Goal: Task Accomplishment & Management: Complete application form

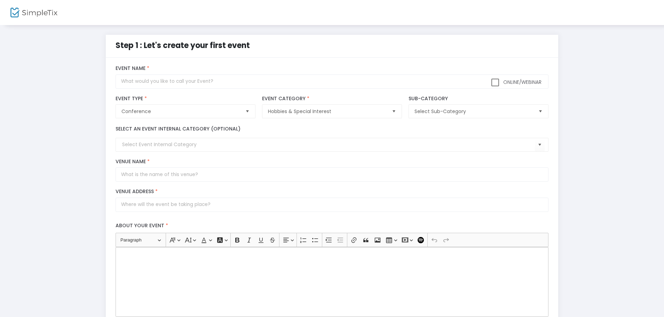
click at [542, 111] on span "Select" at bounding box center [540, 111] width 11 height 11
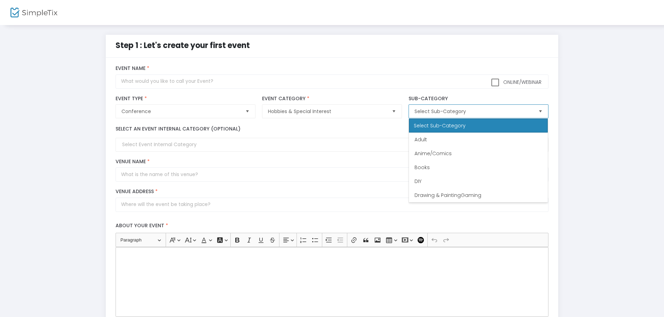
drag, startPoint x: 545, startPoint y: 130, endPoint x: 547, endPoint y: 145, distance: 14.8
click at [547, 145] on div "Select Sub-Category Adult Anime/Comics Books DIY Drawing & PaintingGaming Gamin…" at bounding box center [479, 160] width 140 height 84
click at [394, 110] on span "Select" at bounding box center [393, 111] width 11 height 11
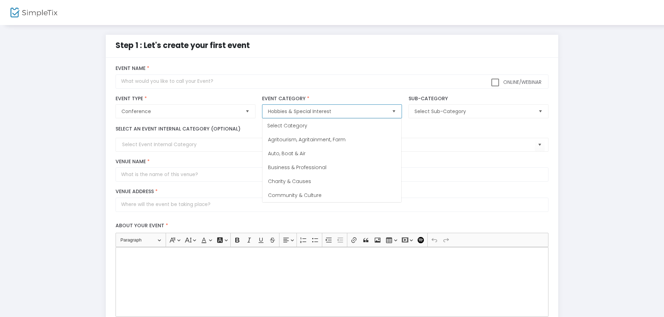
scroll to position [111, 0]
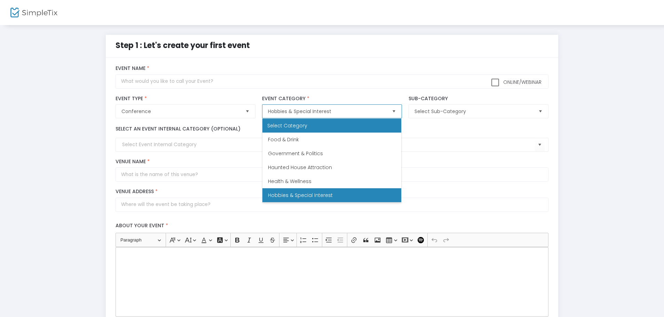
click at [398, 125] on div "Select Category" at bounding box center [332, 126] width 139 height 14
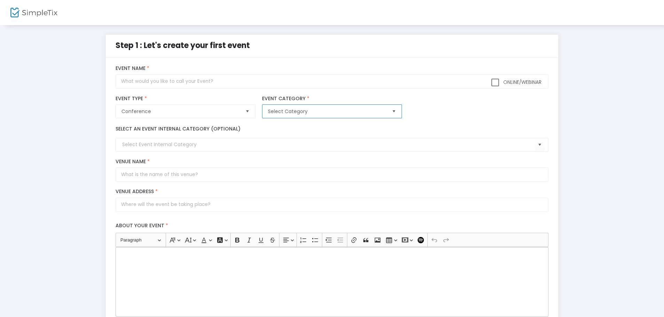
click at [395, 110] on span "Select" at bounding box center [393, 111] width 11 height 11
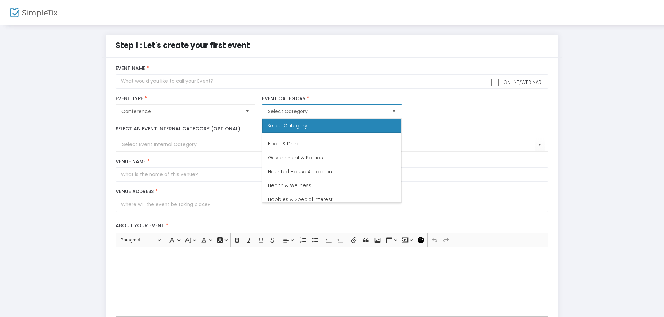
scroll to position [122, 0]
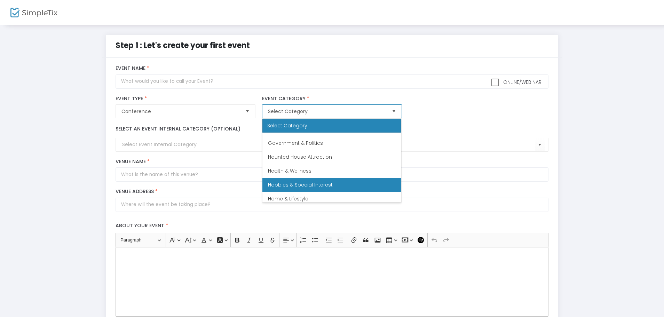
click at [322, 182] on span "Hobbies & Special Interest" at bounding box center [300, 184] width 65 height 7
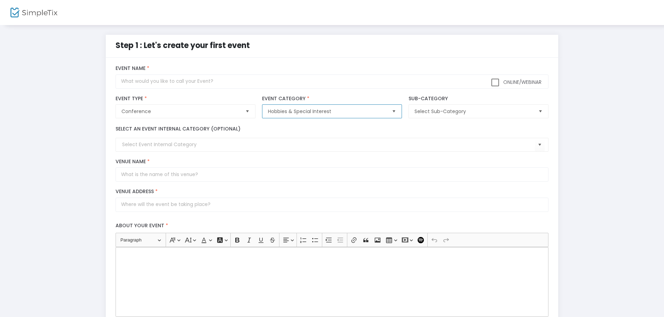
click at [539, 111] on span "Select" at bounding box center [540, 111] width 11 height 11
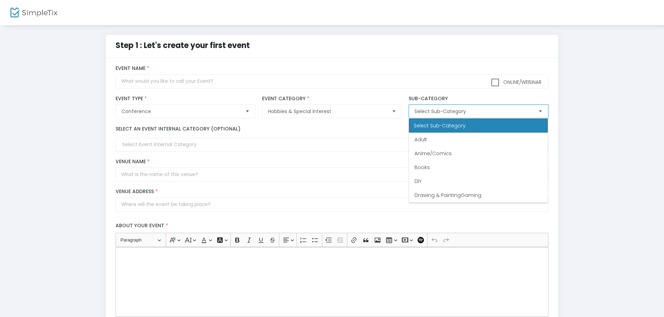
scroll to position [56, 0]
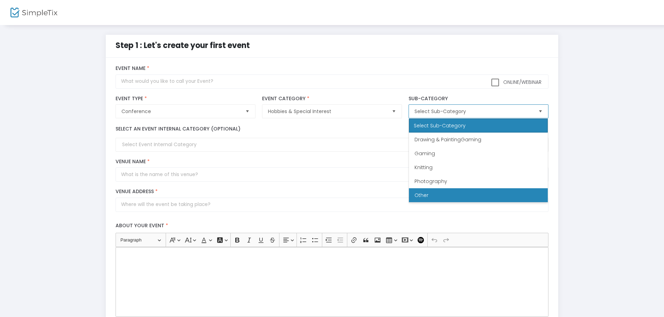
click at [430, 196] on li "Other" at bounding box center [478, 195] width 139 height 14
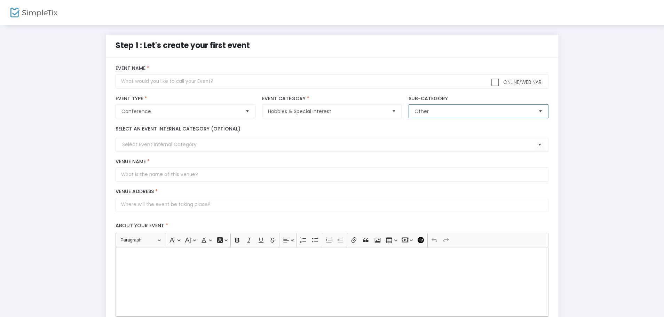
click at [246, 110] on span "Select" at bounding box center [247, 111] width 11 height 11
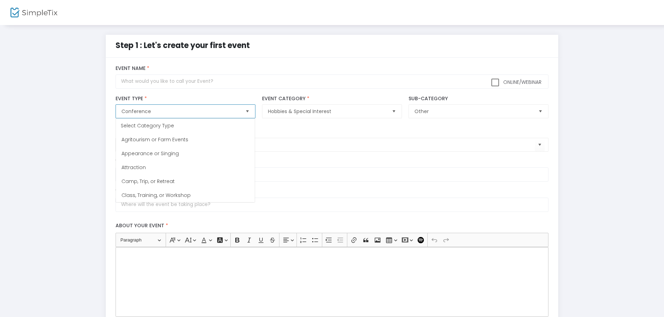
scroll to position [28, 0]
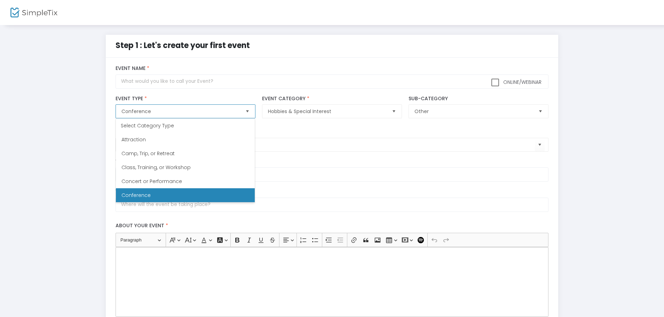
click at [123, 194] on span "Conference" at bounding box center [136, 195] width 29 height 7
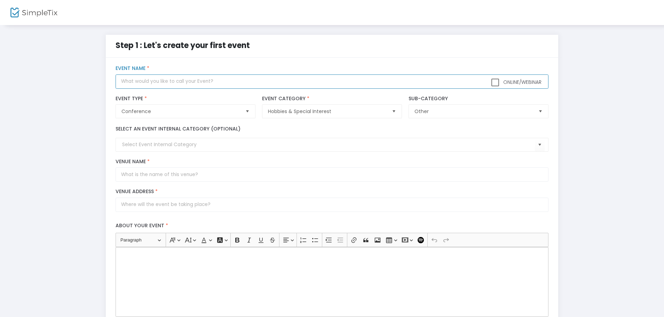
click at [156, 83] on input "text" at bounding box center [332, 82] width 433 height 14
type input "Spring Garden Clinic 2026"
click at [197, 142] on input at bounding box center [328, 144] width 413 height 7
click at [541, 146] on span "Select" at bounding box center [539, 144] width 11 height 11
click at [210, 143] on input at bounding box center [328, 144] width 413 height 7
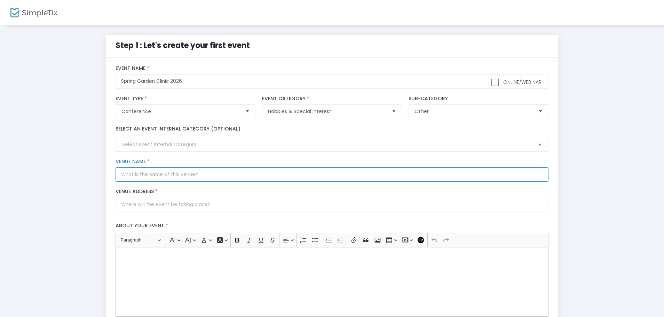
click at [220, 175] on input "Venue Name *" at bounding box center [332, 174] width 433 height 14
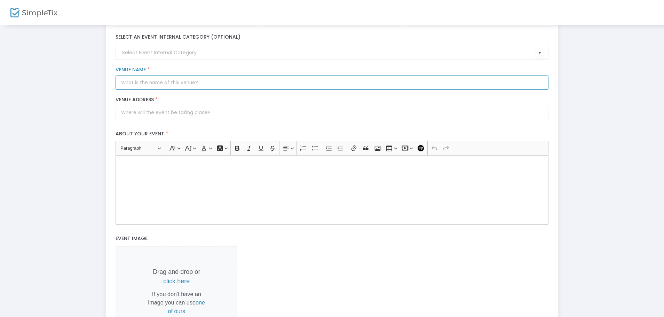
scroll to position [0, 0]
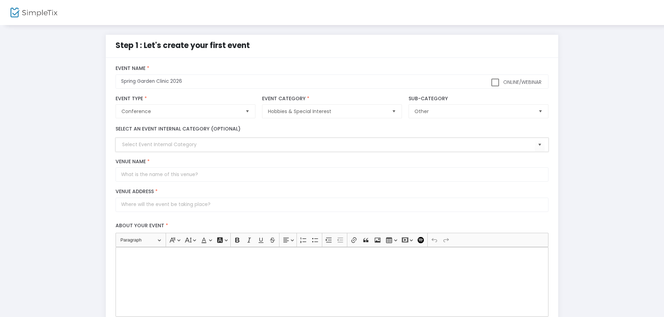
click at [123, 144] on input at bounding box center [328, 144] width 413 height 7
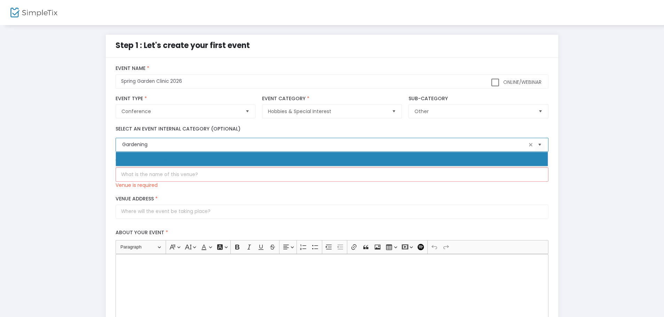
type input "Gardening"
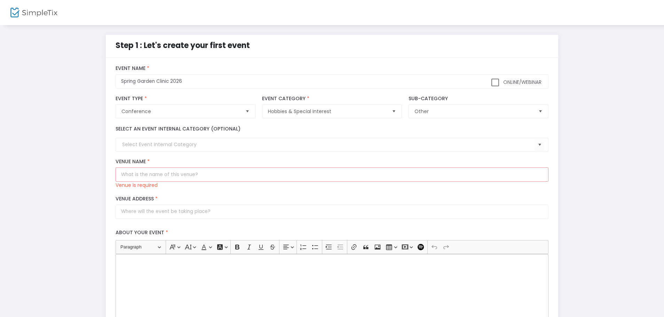
click at [213, 185] on div "Venue Name * Venue is required" at bounding box center [332, 174] width 440 height 30
click at [167, 145] on input at bounding box center [328, 144] width 413 height 7
click at [538, 144] on span "Select" at bounding box center [539, 144] width 11 height 11
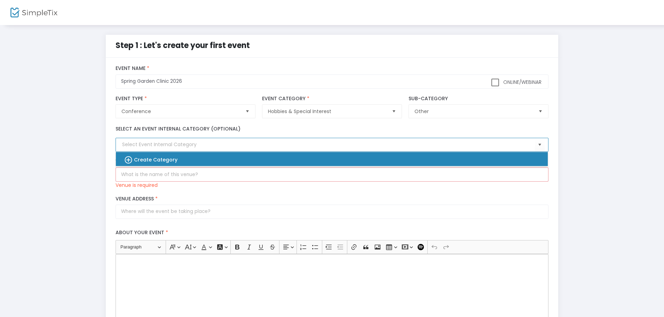
click at [165, 160] on b "Create Category" at bounding box center [156, 159] width 44 height 7
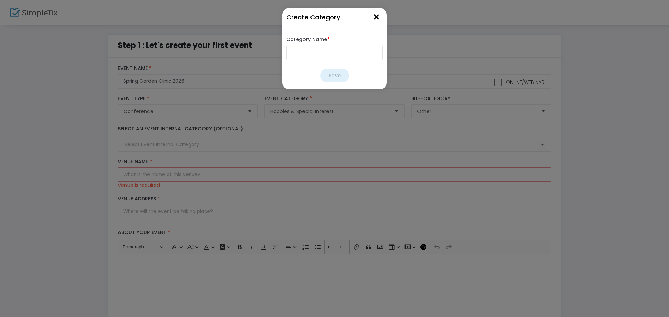
click at [307, 55] on input "Category Name *" at bounding box center [334, 53] width 96 height 14
type input "Gardening"
click at [335, 75] on button "Save" at bounding box center [334, 76] width 29 height 14
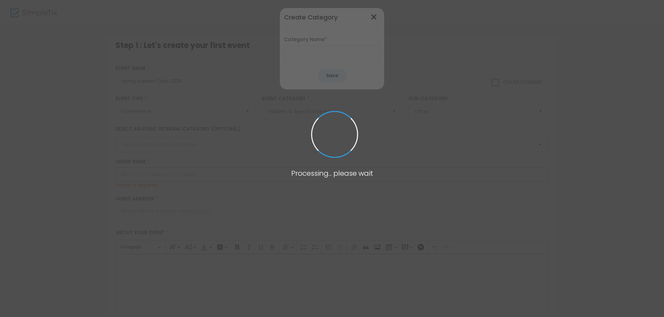
type input "Gardening"
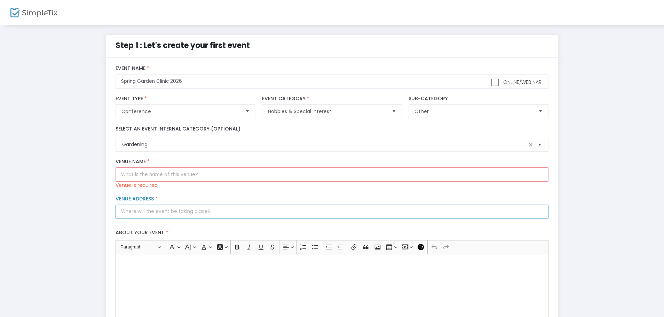
click at [143, 210] on input "Venue Address *" at bounding box center [332, 212] width 433 height 14
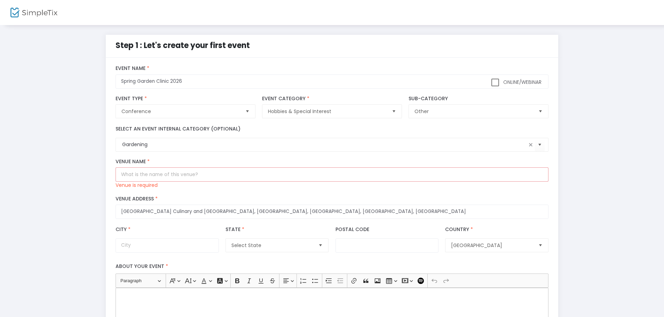
type input "[STREET_ADDRESS]"
type input "[GEOGRAPHIC_DATA]"
type input "46208"
click at [198, 175] on input "Venue Name *" at bounding box center [332, 174] width 433 height 14
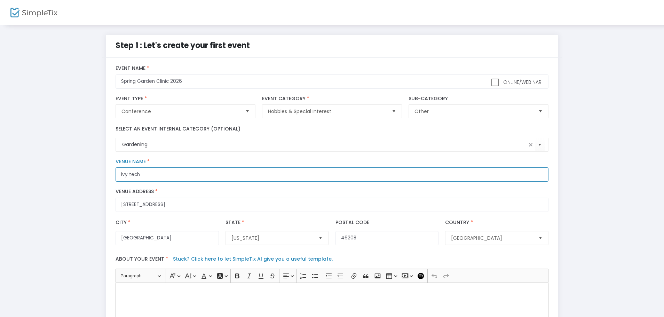
drag, startPoint x: 139, startPoint y: 172, endPoint x: 107, endPoint y: 178, distance: 32.6
click at [107, 178] on div "title : Spring Garden Clinic 2026 Valid : true Required : false venueId : Valid…" at bounding box center [332, 287] width 453 height 458
paste input "[GEOGRAPHIC_DATA] Culinary and Conference Center"
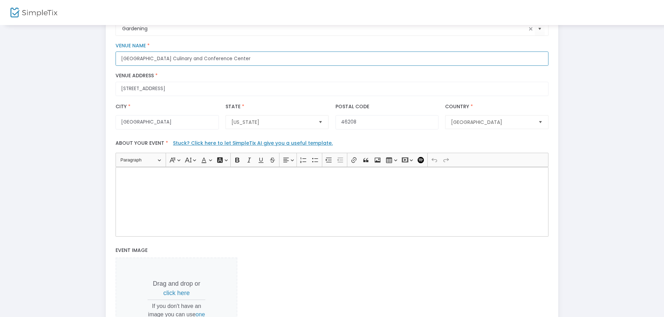
type input "[GEOGRAPHIC_DATA] Culinary and Conference Center"
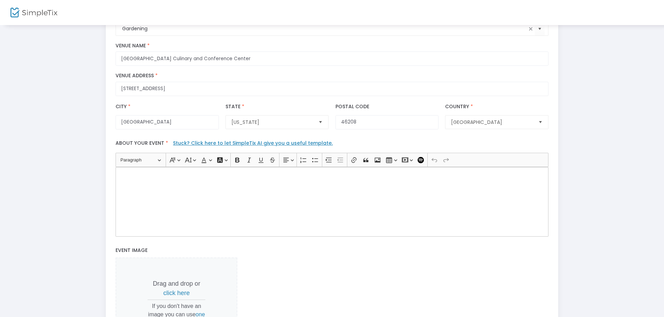
click at [152, 181] on div "Rich Text Editor, main" at bounding box center [332, 202] width 433 height 70
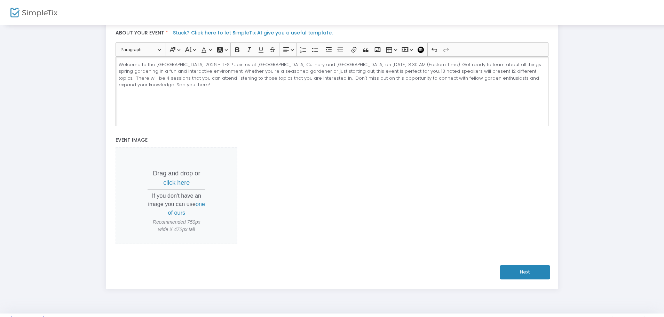
scroll to position [232, 0]
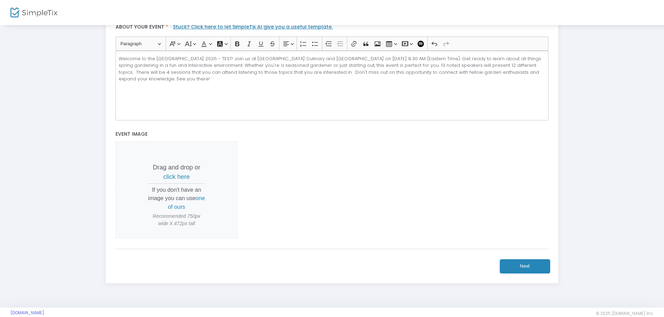
click at [177, 177] on span "click here" at bounding box center [176, 176] width 26 height 7
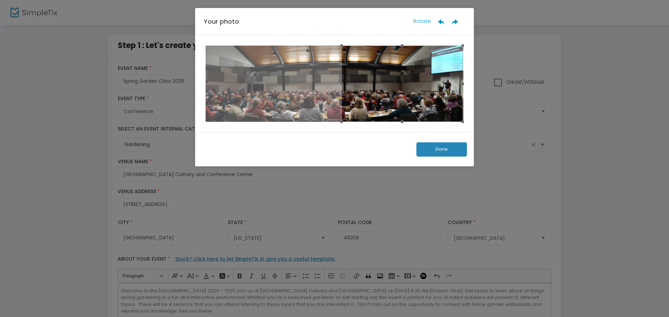
drag, startPoint x: 361, startPoint y: 97, endPoint x: 429, endPoint y: 97, distance: 67.5
click at [429, 97] on div at bounding box center [401, 84] width 121 height 76
click at [433, 147] on button "Done" at bounding box center [441, 149] width 50 height 14
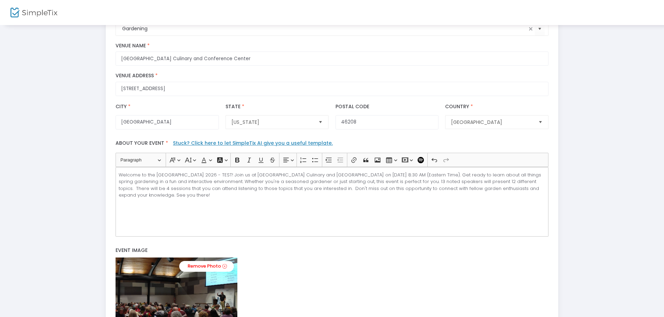
scroll to position [224, 0]
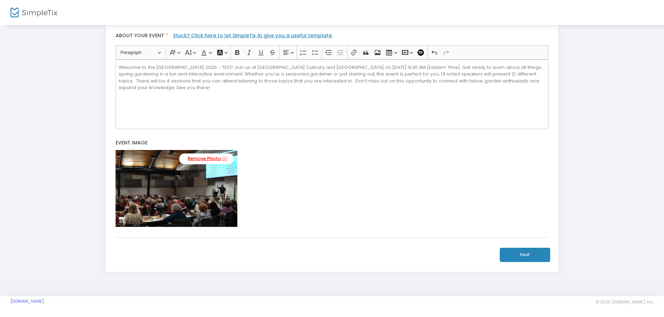
click at [225, 159] on icon at bounding box center [224, 159] width 5 height 7
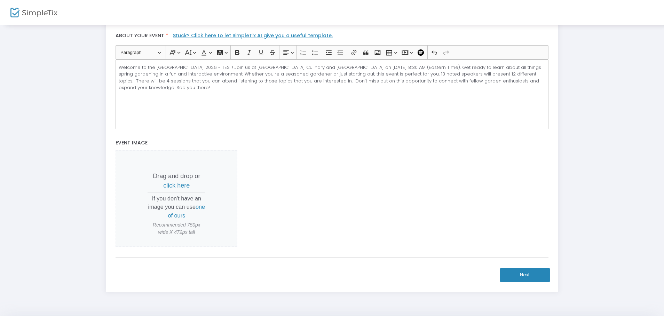
click at [177, 184] on span "click here" at bounding box center [176, 185] width 26 height 7
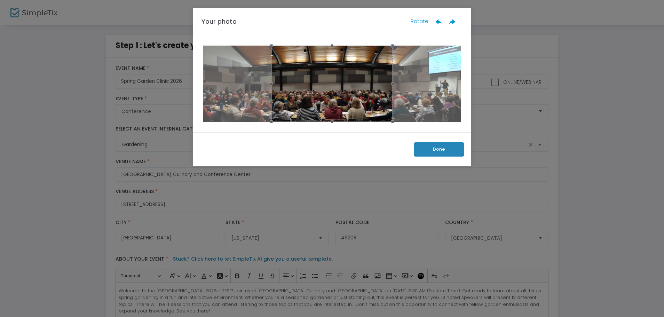
scroll to position [0, 0]
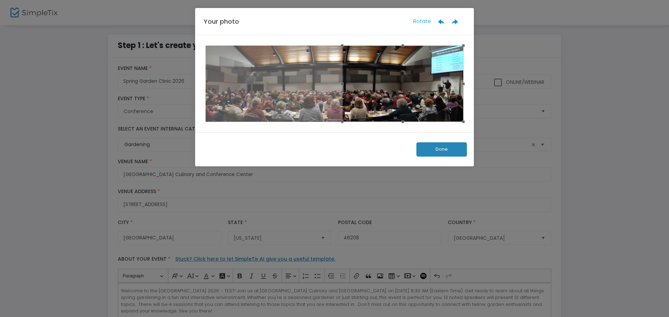
drag, startPoint x: 318, startPoint y: 111, endPoint x: 387, endPoint y: 115, distance: 69.4
click at [387, 115] on div at bounding box center [402, 84] width 121 height 76
click at [428, 147] on button "Done" at bounding box center [441, 149] width 50 height 14
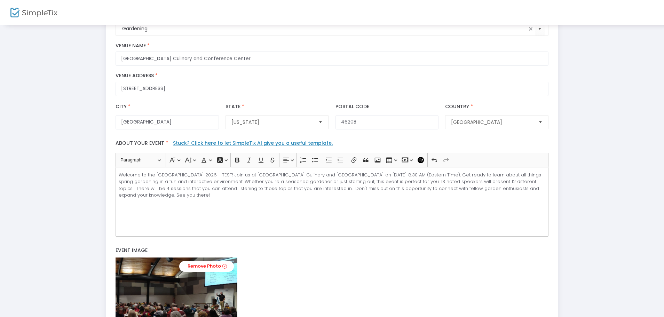
scroll to position [224, 0]
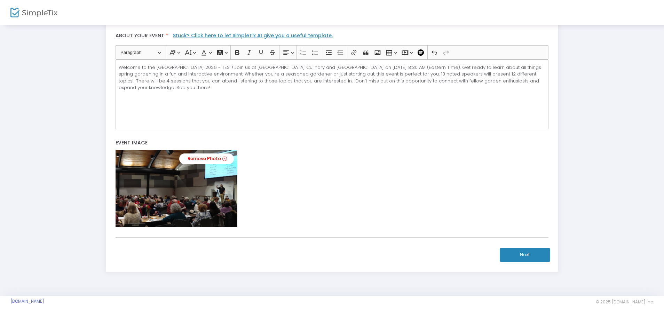
click at [525, 255] on button "Next" at bounding box center [525, 255] width 50 height 14
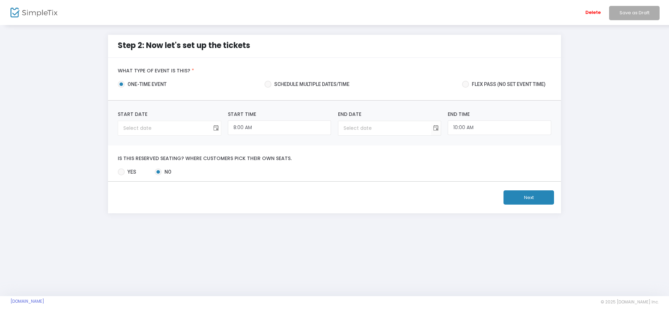
click at [215, 127] on span "Toggle calendar" at bounding box center [215, 128] width 11 height 11
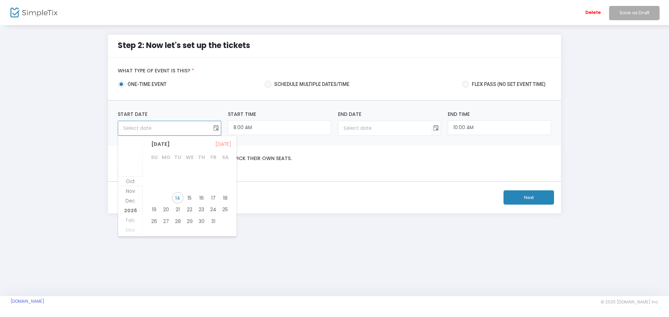
click at [128, 220] on span "Feb" at bounding box center [130, 220] width 9 height 7
click at [224, 169] on span "7" at bounding box center [225, 169] width 12 height 12
type input "[DATE]"
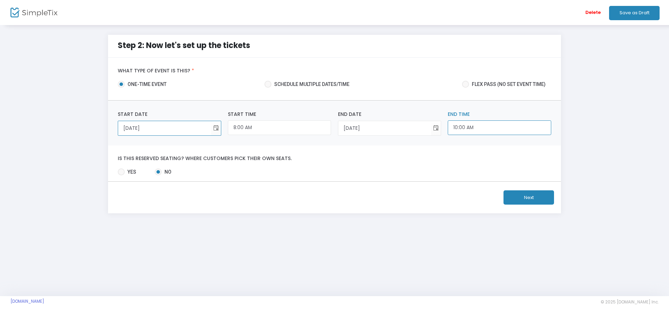
scroll to position [293, 0]
click at [476, 125] on input "10:00 AM" at bounding box center [498, 127] width 103 height 15
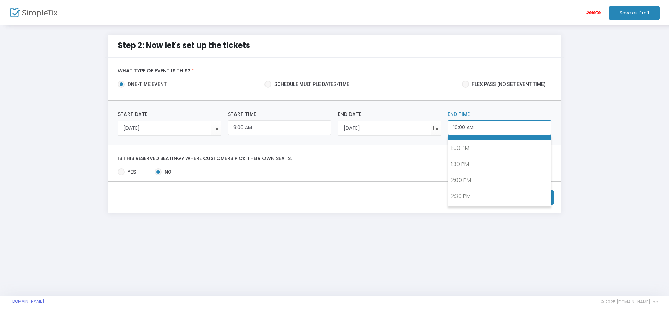
scroll to position [436, 0]
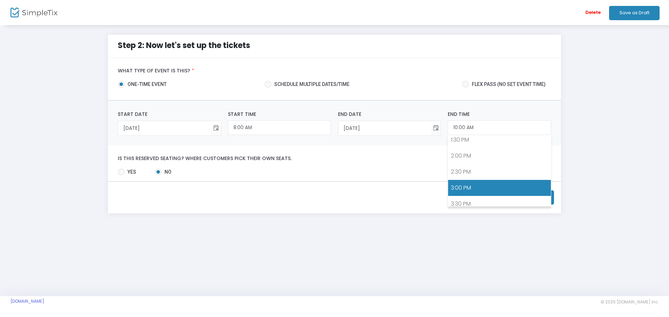
click at [463, 189] on link "3:00 PM" at bounding box center [499, 188] width 102 height 16
type input "3:00 PM"
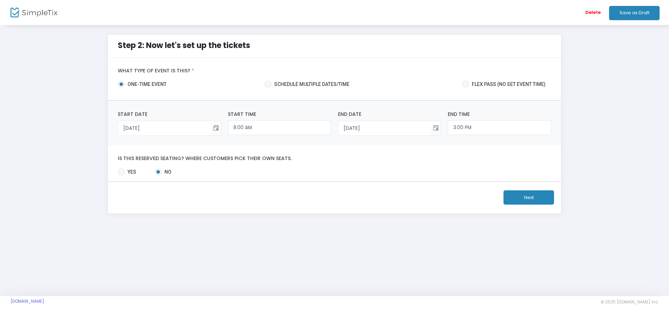
click at [530, 198] on button "Next" at bounding box center [528, 197] width 50 height 14
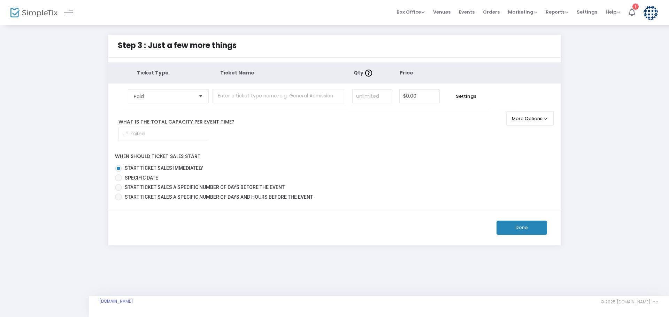
click at [120, 179] on span at bounding box center [118, 177] width 7 height 7
click at [118, 181] on input "Specific Date" at bounding box center [118, 181] width 0 height 0
radio input "true"
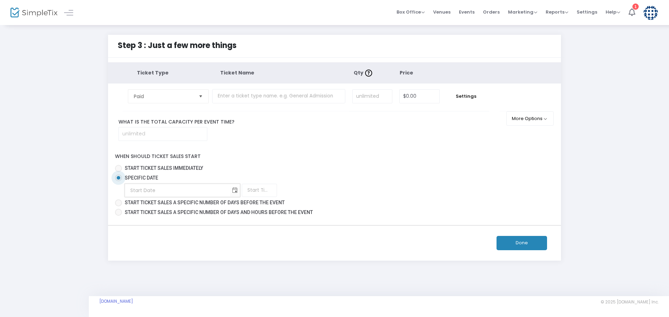
type input "month/day/year"
click at [157, 186] on input "month/day/year" at bounding box center [177, 190] width 105 height 14
click at [229, 189] on span "Toggle calendar" at bounding box center [234, 190] width 11 height 11
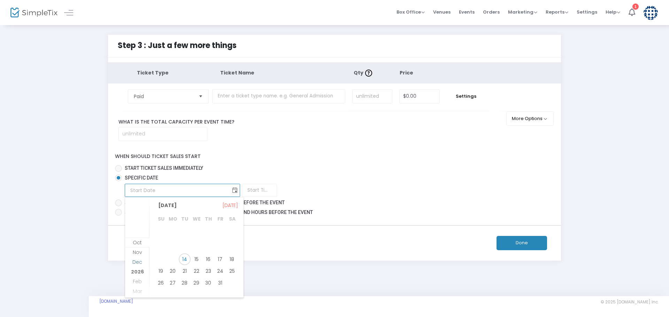
click at [140, 261] on span "Dec" at bounding box center [137, 262] width 10 height 7
click at [139, 261] on span "Feb" at bounding box center [137, 262] width 9 height 7
click at [137, 273] on span "2026" at bounding box center [137, 271] width 13 height 7
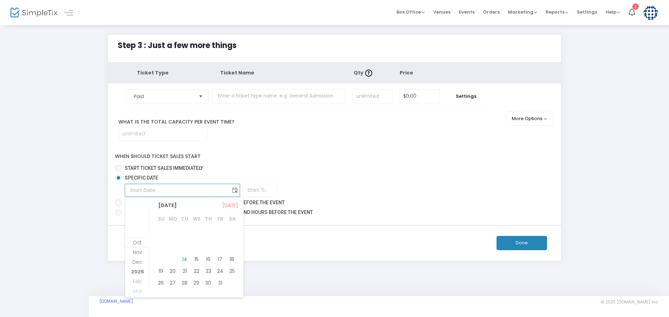
scroll to position [269, 0]
click at [206, 226] on span "1" at bounding box center [208, 227] width 12 height 12
type input "[DATE]"
type input "1:00 AM"
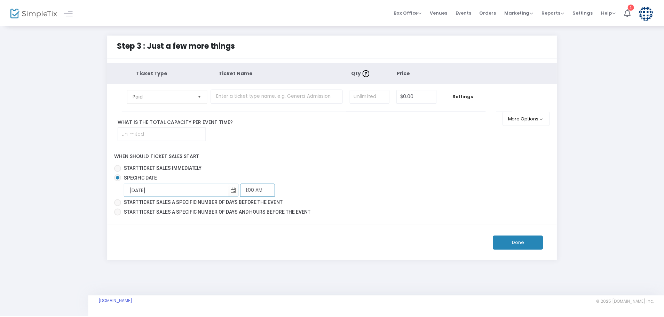
scroll to position [4, 0]
click at [242, 190] on input "1:00 AM" at bounding box center [259, 190] width 35 height 13
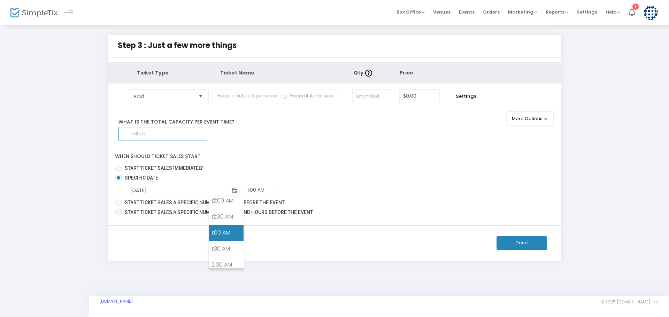
click at [146, 136] on input at bounding box center [163, 133] width 88 height 13
type input "230"
click at [545, 120] on button "More Options" at bounding box center [530, 118] width 48 height 14
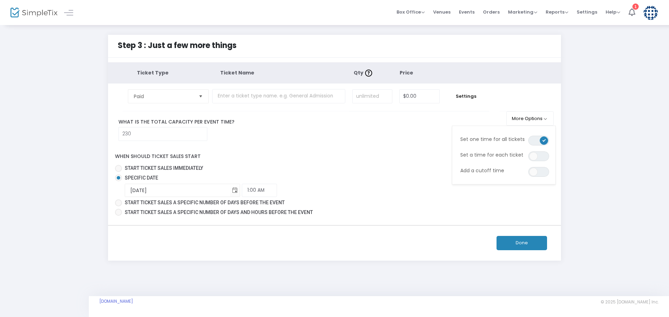
click at [519, 242] on button "Done" at bounding box center [521, 243] width 50 height 14
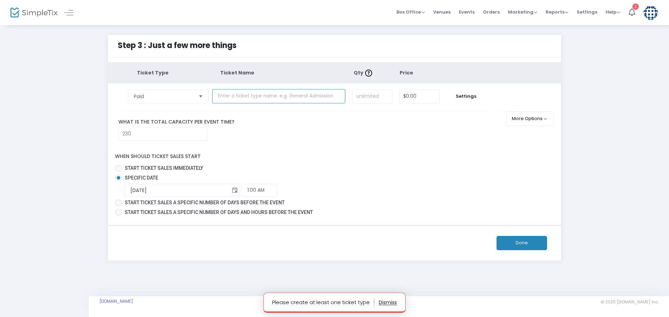
click at [229, 96] on input "text" at bounding box center [278, 96] width 133 height 14
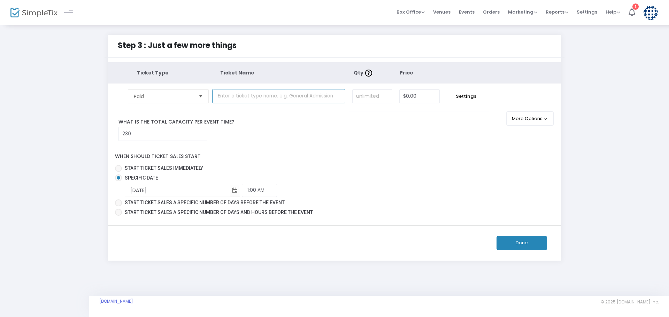
click at [200, 96] on span "Select" at bounding box center [200, 96] width 11 height 11
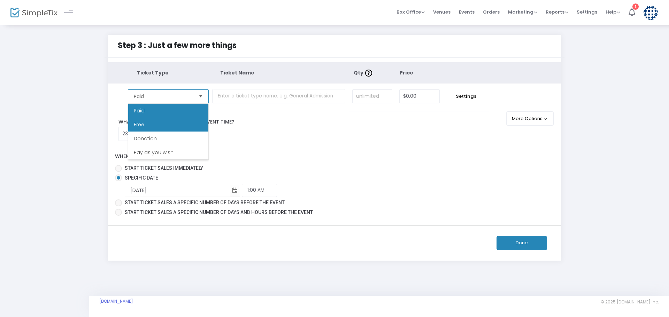
click at [159, 124] on li "Free" at bounding box center [168, 125] width 80 height 14
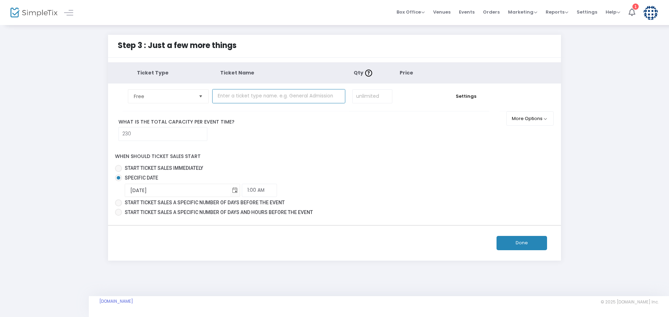
click at [220, 96] on input "text" at bounding box center [278, 96] width 133 height 14
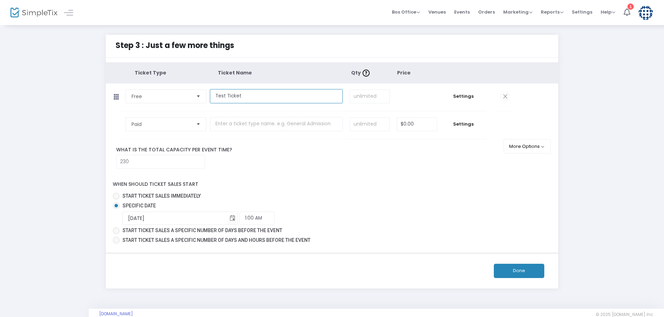
type input "Test Ticket"
click at [370, 99] on input at bounding box center [369, 96] width 39 height 13
type input "1"
click at [400, 94] on td "$0.00" at bounding box center [416, 98] width 47 height 28
click at [525, 269] on button "Done" at bounding box center [519, 271] width 50 height 14
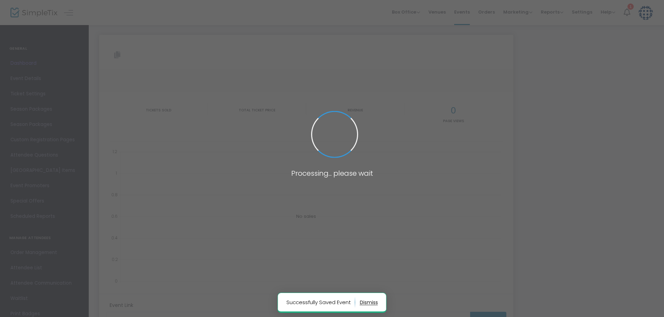
type input "[URL][DOMAIN_NAME]"
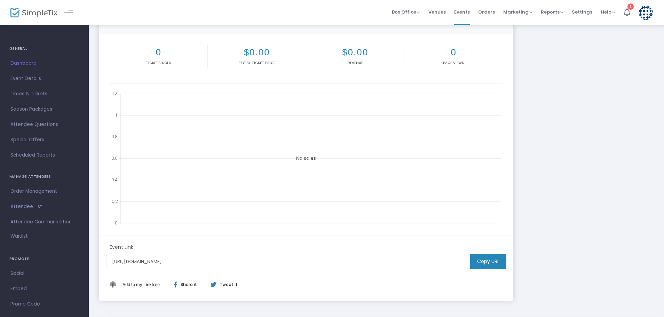
scroll to position [116, 0]
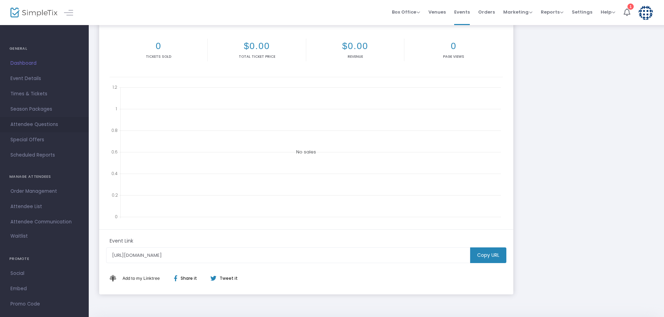
click at [29, 125] on span "Attendee Questions" at bounding box center [44, 124] width 68 height 9
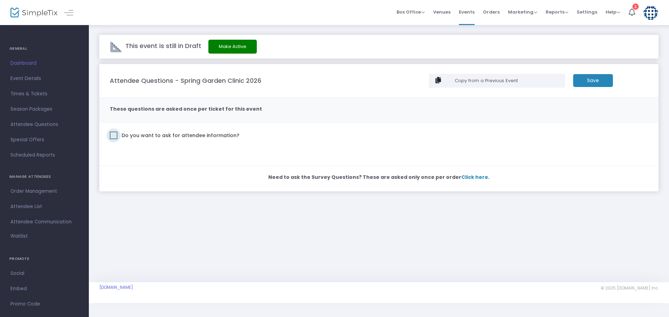
click at [114, 133] on span at bounding box center [114, 136] width 8 height 8
click at [114, 139] on input "Do you want to ask for attendee information?" at bounding box center [113, 139] width 0 height 0
checkbox input "true"
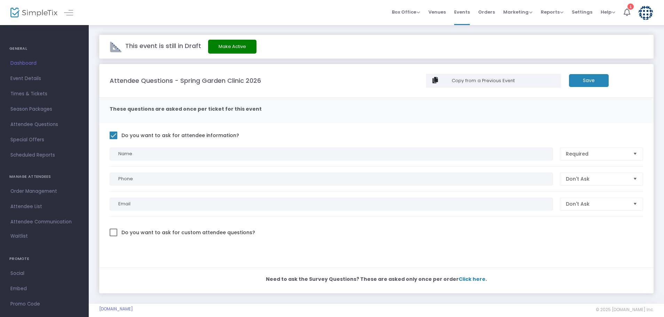
click at [634, 178] on span "Select" at bounding box center [635, 178] width 11 height 11
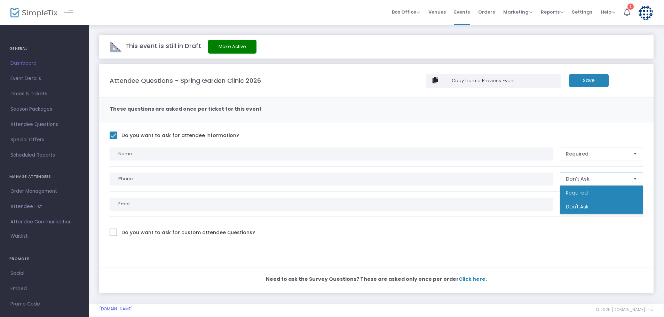
click at [599, 194] on li "Required" at bounding box center [602, 193] width 83 height 14
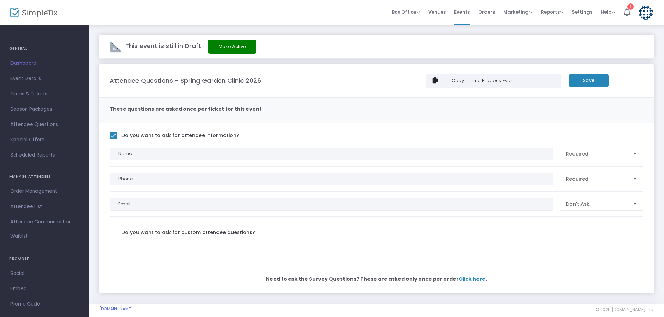
click at [635, 203] on span "Select" at bounding box center [635, 203] width 11 height 11
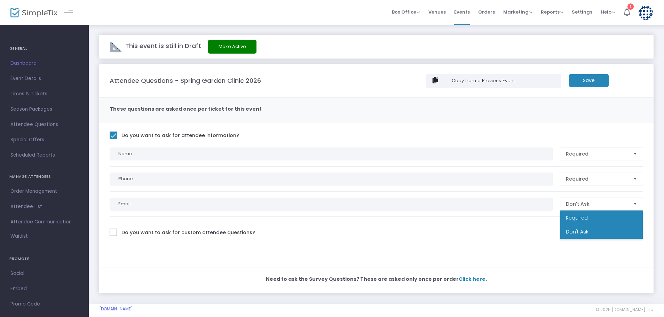
click at [585, 216] on span "Required" at bounding box center [577, 217] width 22 height 7
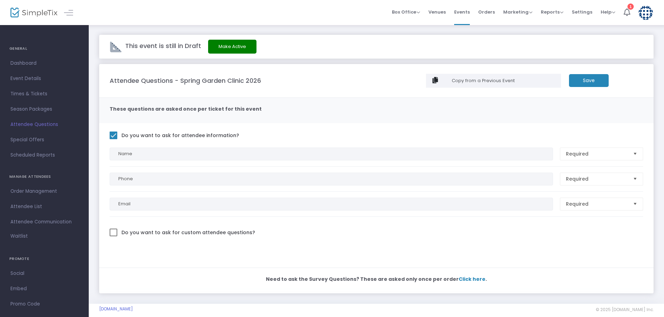
click at [114, 234] on span at bounding box center [114, 233] width 8 height 8
click at [114, 236] on input "Do you want to ask for custom attendee questions?" at bounding box center [113, 236] width 0 height 0
checkbox input "true"
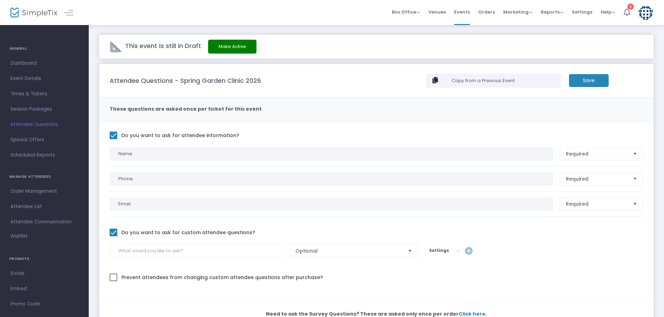
click at [411, 249] on span "Select" at bounding box center [410, 250] width 11 height 11
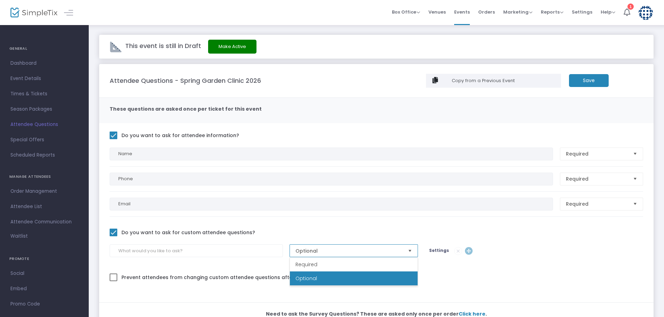
click at [411, 249] on span "Select" at bounding box center [410, 250] width 11 height 11
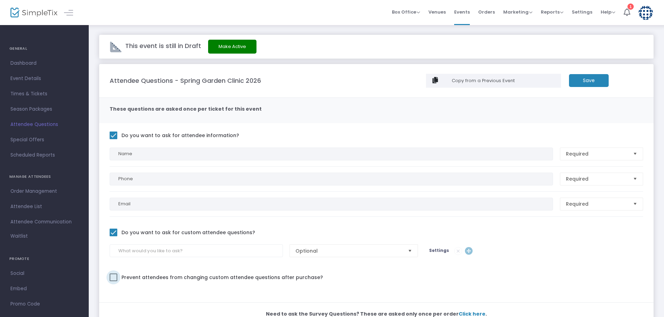
click at [114, 278] on span at bounding box center [114, 278] width 8 height 8
click at [114, 281] on input "Prevent attendees from changing custom attendee questions after purchase?" at bounding box center [113, 281] width 0 height 0
checkbox input "true"
click at [158, 252] on input at bounding box center [196, 250] width 173 height 13
click at [153, 251] on input at bounding box center [196, 250] width 173 height 13
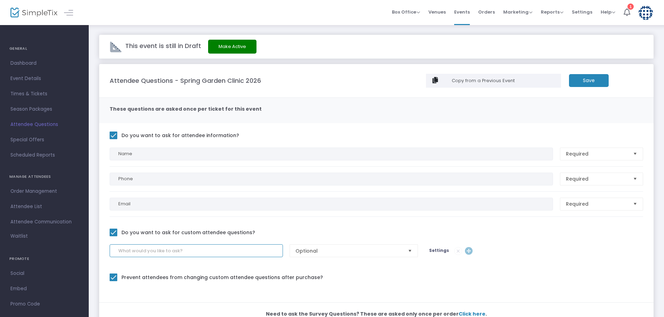
paste input "Meal preference - Select your meal"
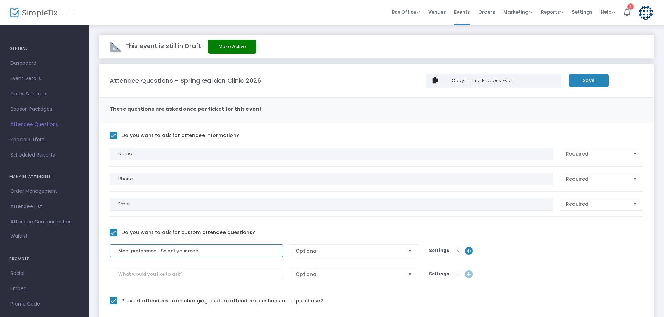
click at [409, 250] on span "Select" at bounding box center [410, 250] width 11 height 11
type input "Meal preference - Select your meal"
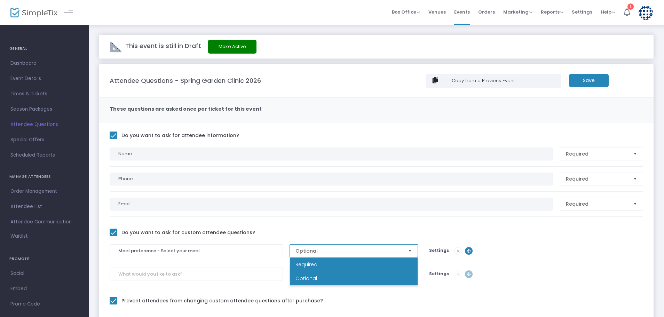
click at [342, 264] on li "Required" at bounding box center [354, 265] width 128 height 14
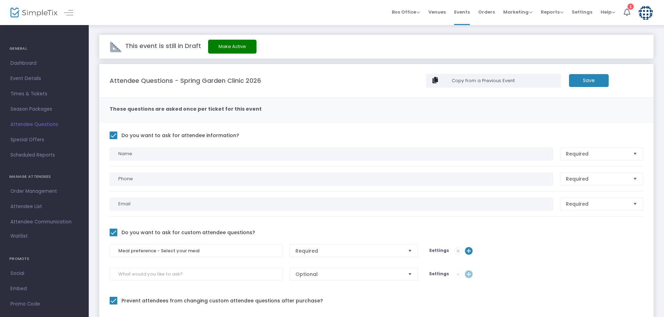
click at [438, 250] on span "Settings" at bounding box center [439, 251] width 20 height 6
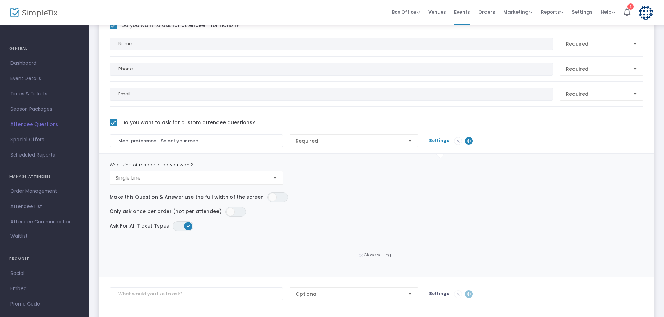
scroll to position [116, 0]
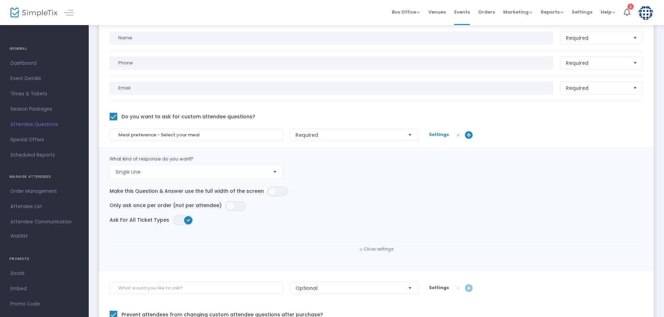
click at [274, 170] on span "Select" at bounding box center [274, 171] width 11 height 11
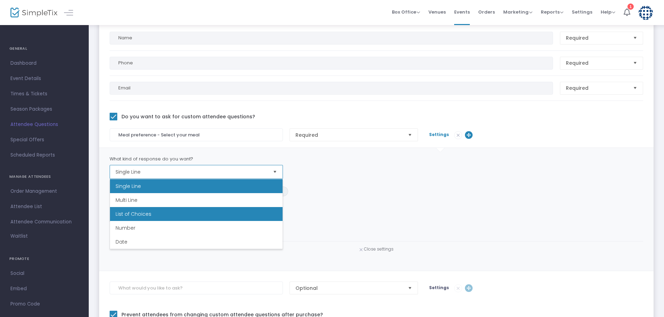
click at [134, 212] on span "List of Choices" at bounding box center [134, 214] width 36 height 7
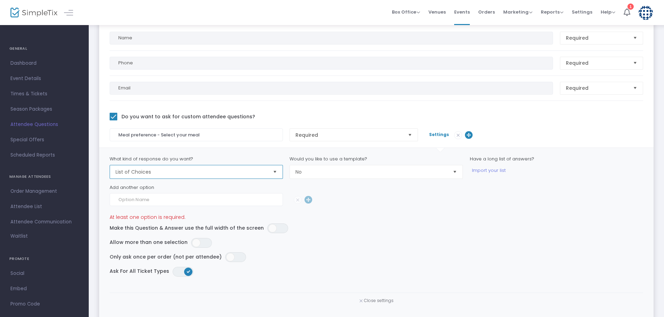
click at [456, 172] on span "Select" at bounding box center [455, 171] width 11 height 11
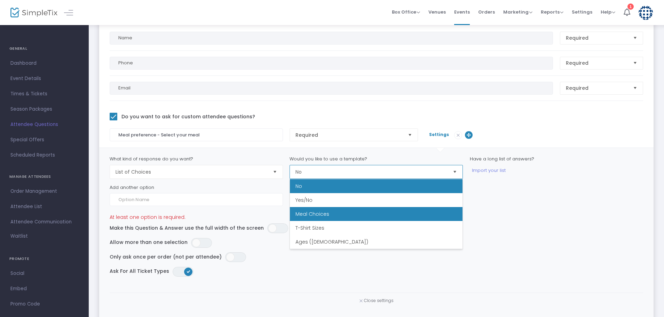
click at [324, 215] on span "Meal Choices" at bounding box center [313, 214] width 34 height 7
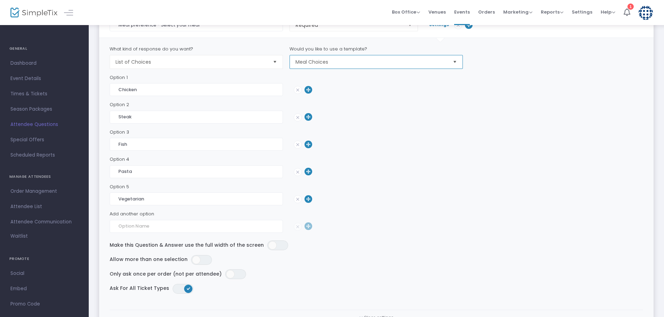
scroll to position [232, 0]
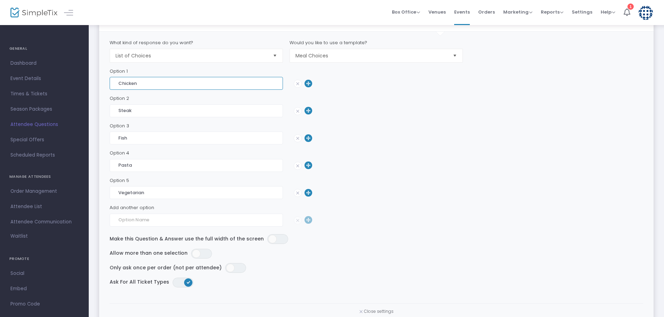
click at [135, 85] on input "Chicken" at bounding box center [196, 83] width 173 height 13
drag, startPoint x: 136, startPoint y: 84, endPoint x: 120, endPoint y: 85, distance: 16.1
click at [120, 85] on input "Chicken" at bounding box center [196, 83] width 173 height 13
paste input "Salad Wra"
type input "Chicken Salad Wrap"
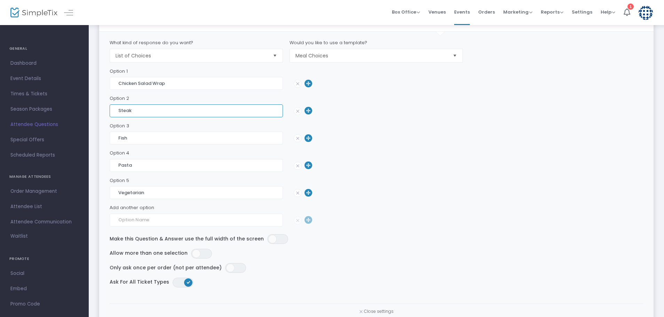
drag, startPoint x: 137, startPoint y: 111, endPoint x: 118, endPoint y: 114, distance: 18.6
click at [118, 114] on input "Steak" at bounding box center [196, 110] width 173 height 13
paste input "Ham & [PERSON_NAME]"
type input "Ham & [PERSON_NAME]"
click at [128, 141] on input "Fish" at bounding box center [196, 138] width 173 height 13
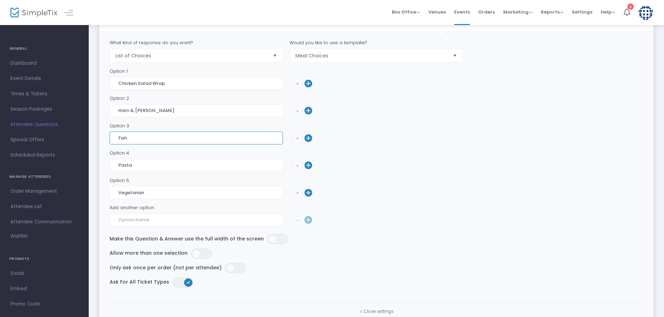
drag, startPoint x: 131, startPoint y: 139, endPoint x: 116, endPoint y: 139, distance: 15.0
click at [116, 139] on input "Fish" at bounding box center [196, 138] width 173 height 13
paste input "[DEMOGRAPHIC_DATA] [DEMOGRAPHIC_DATA]"
click at [298, 166] on img at bounding box center [297, 165] width 7 height 7
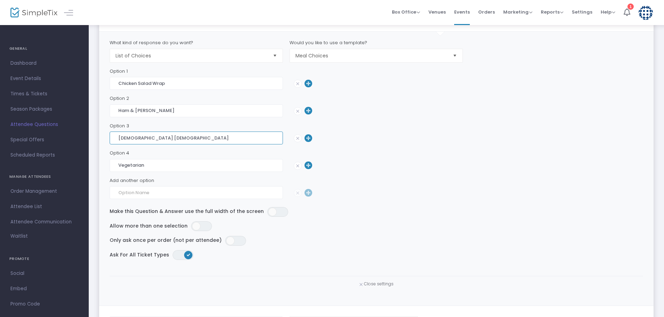
click at [167, 139] on input "[DEMOGRAPHIC_DATA] [DEMOGRAPHIC_DATA]" at bounding box center [196, 138] width 173 height 13
type input "[DEMOGRAPHIC_DATA] Salad (Vegetarian)"
click at [297, 166] on img at bounding box center [297, 165] width 7 height 7
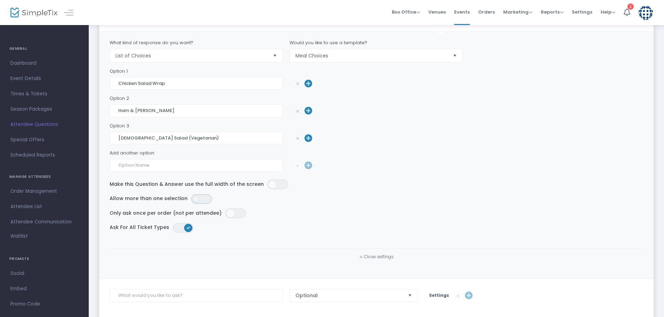
click at [206, 199] on span "ON OFF" at bounding box center [201, 199] width 21 height 10
click at [193, 200] on span "ON OFF" at bounding box center [201, 199] width 21 height 10
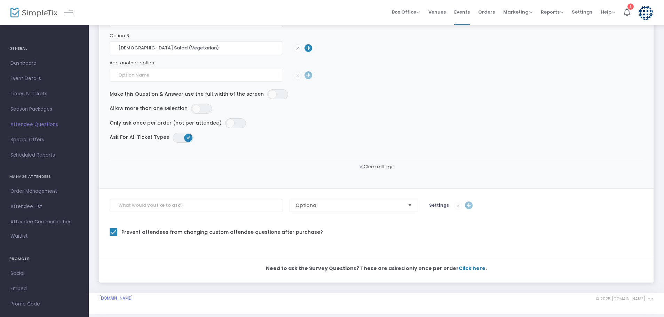
scroll to position [333, 0]
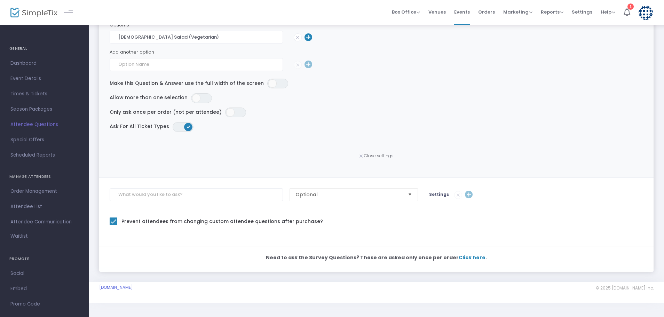
click at [372, 155] on span "Close settings" at bounding box center [379, 156] width 30 height 6
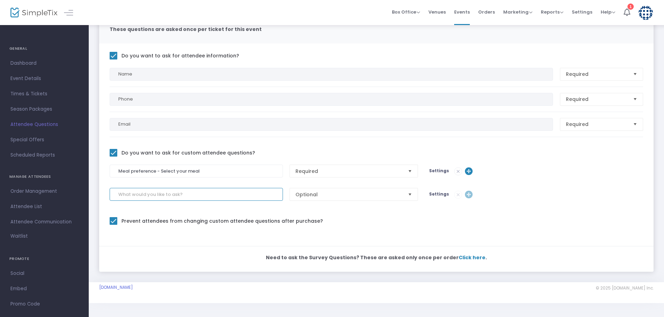
click at [153, 195] on input at bounding box center [196, 194] width 173 height 13
paste input "Session 1 - 9:30 AM - 10:30 AM - Choose a topic to attend"
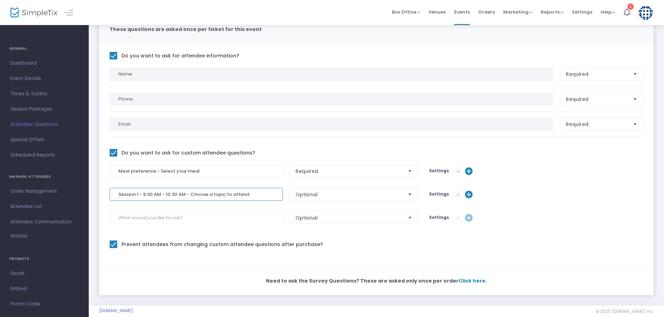
click at [410, 193] on span "Select" at bounding box center [410, 194] width 11 height 11
type input "Session 1 - 9:30 AM - 10:30 AM - Choose a topic to attend"
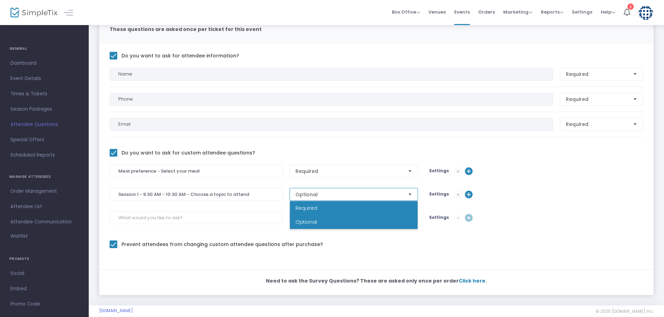
click at [322, 204] on li "Required" at bounding box center [354, 208] width 128 height 14
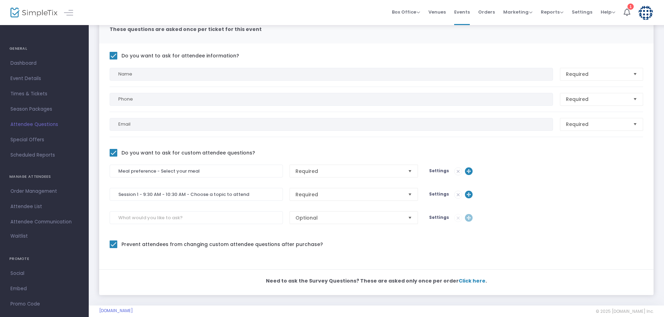
click at [442, 194] on span "Settings" at bounding box center [439, 194] width 20 height 6
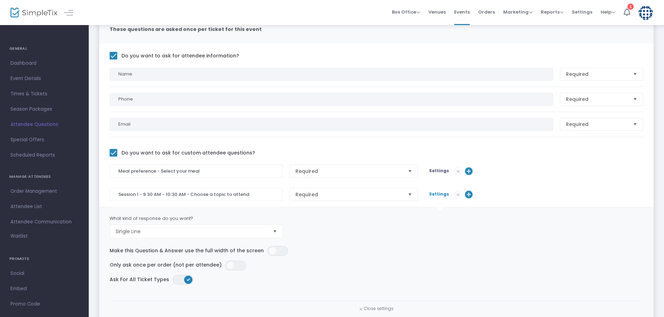
click at [275, 230] on span "Select" at bounding box center [274, 231] width 11 height 11
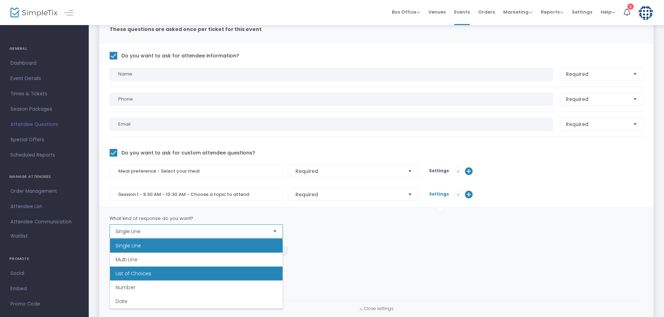
click at [148, 272] on span "List of Choices" at bounding box center [134, 273] width 36 height 7
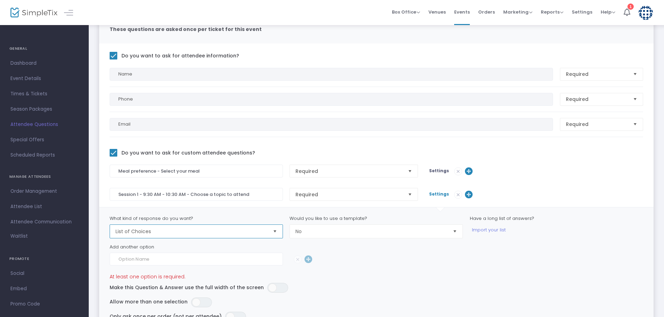
click at [455, 232] on span "Select" at bounding box center [455, 231] width 11 height 11
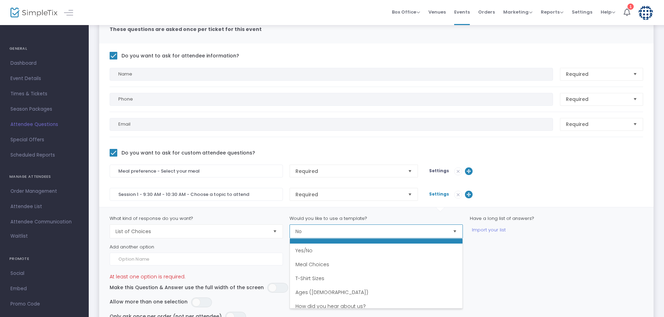
scroll to position [0, 0]
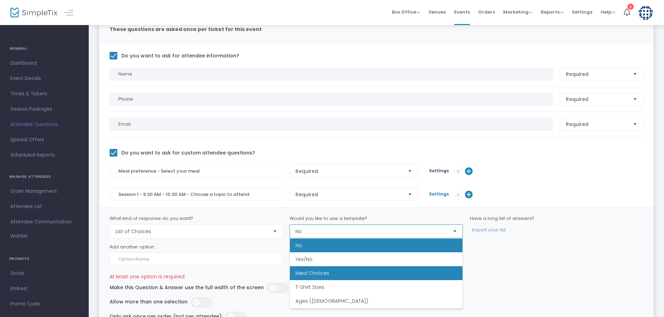
click at [317, 272] on span "Meal Choices" at bounding box center [313, 273] width 34 height 7
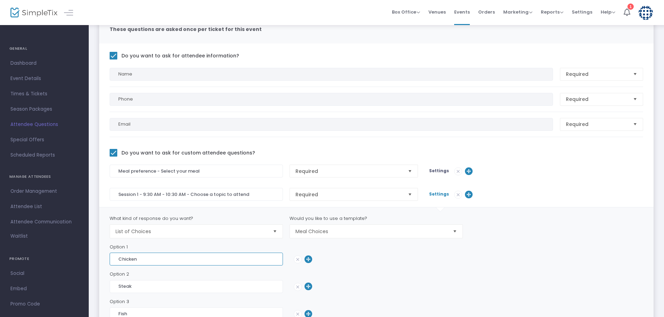
drag, startPoint x: 140, startPoint y: 260, endPoint x: 116, endPoint y: 263, distance: 24.5
click at [116, 263] on input "Chicken" at bounding box center [196, 259] width 173 height 13
paste input "Topic 1: [PERSON_NAME] “Purdue PPDL 2025 Sample Update: Disease Problems and Ma…"
click at [241, 259] on input "Topic 1: [PERSON_NAME] “Purdue PPDL 2025 Sample Update: Disease Problems and Ma…" at bounding box center [196, 259] width 173 height 13
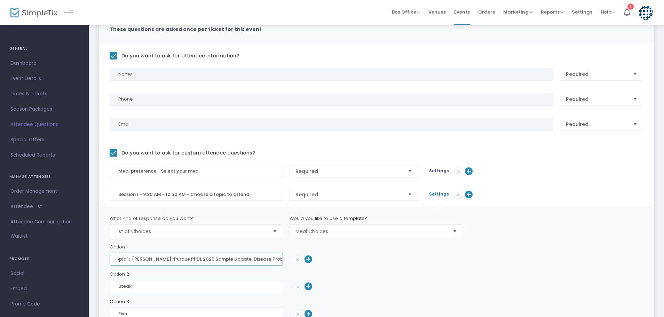
scroll to position [0, 0]
type input "Topic 1: [PERSON_NAME] “Purdue PPDL 2025 Sample Update: Disease Problems and Ma…"
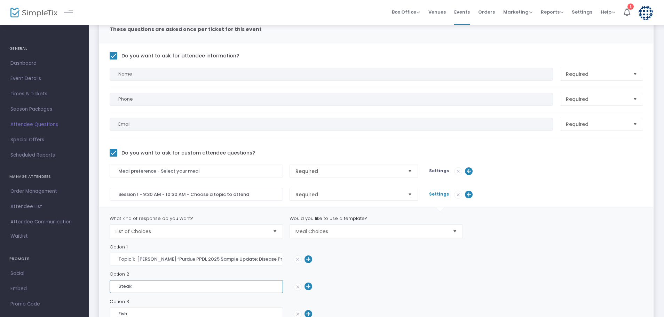
drag, startPoint x: 132, startPoint y: 289, endPoint x: 116, endPoint y: 288, distance: 15.7
click at [116, 288] on input "Steak" at bounding box center [196, 286] width 173 height 13
paste input "Topic 2: [PERSON_NAME] ([PERSON_NAME]’s Garden): “Houseplants 102”"
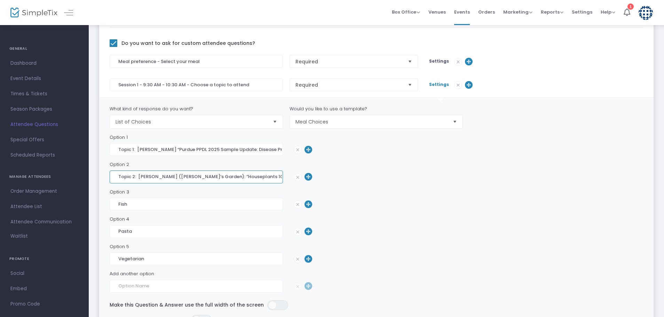
scroll to position [196, 0]
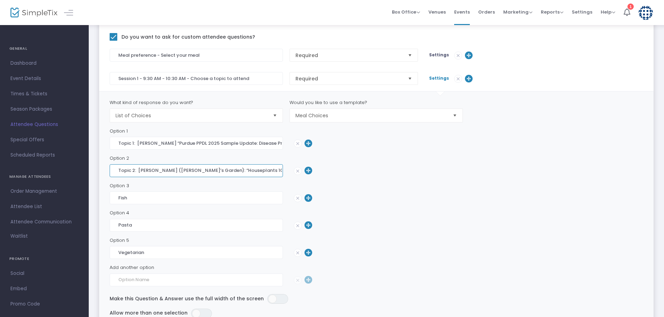
type input "Topic 2: [PERSON_NAME] ([PERSON_NAME]’s Garden): “Houseplants 102”"
click at [298, 226] on img at bounding box center [297, 225] width 7 height 7
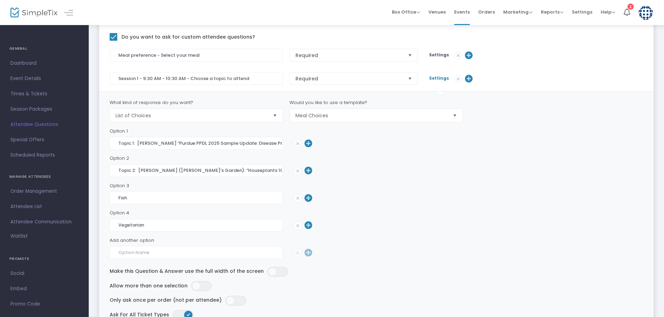
click at [298, 226] on img at bounding box center [297, 225] width 7 height 7
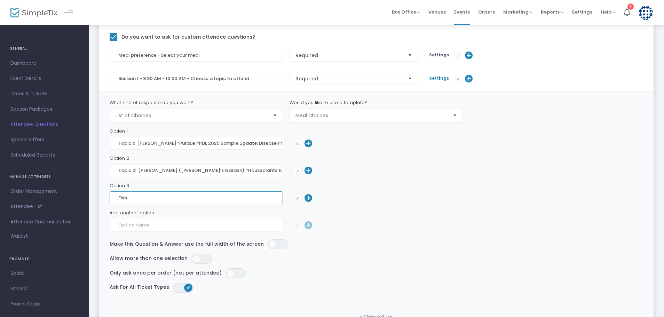
drag, startPoint x: 133, startPoint y: 201, endPoint x: 118, endPoint y: 201, distance: 15.7
click at [118, 201] on input "Fish" at bounding box center [196, 198] width 173 height 13
paste input "Topic 3: [PERSON_NAME] “[US_STATE]’s Ferns”"
type input "Topic 3: [PERSON_NAME] “[US_STATE]’s Ferns”"
click at [276, 243] on span "ON OFF" at bounding box center [277, 245] width 21 height 10
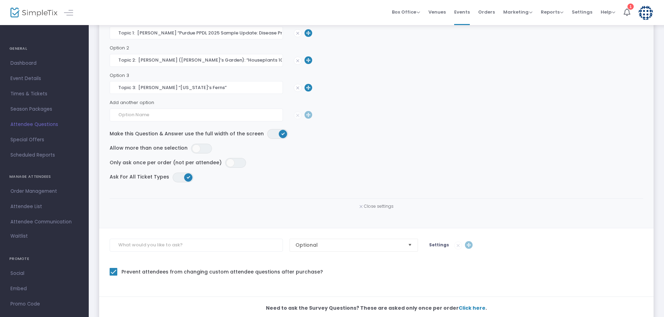
scroll to position [312, 0]
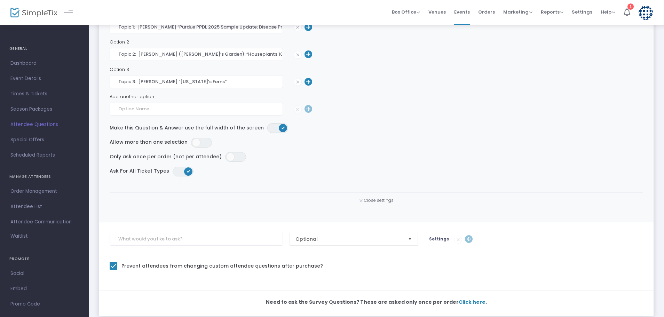
click at [361, 201] on img at bounding box center [361, 200] width 3 height 3
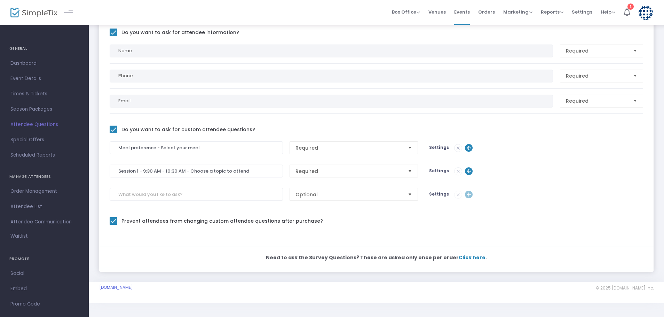
scroll to position [103, 0]
click at [433, 149] on span "Settings" at bounding box center [439, 147] width 20 height 6
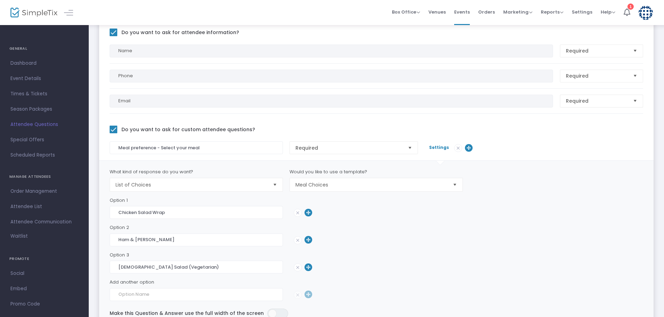
scroll to position [357, 0]
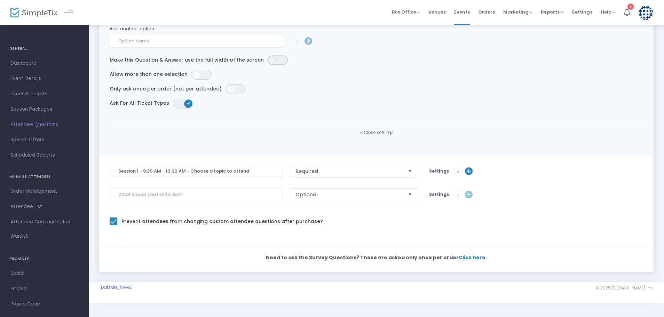
click at [271, 62] on span "ON OFF" at bounding box center [277, 60] width 21 height 10
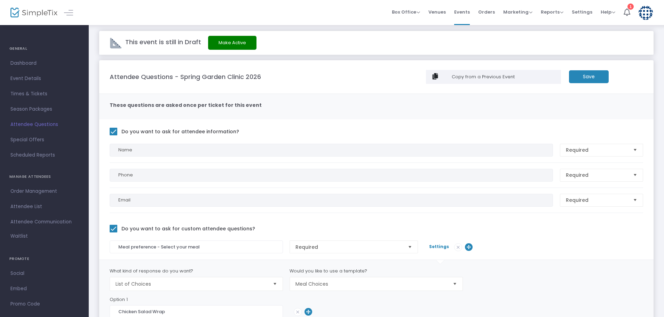
scroll to position [0, 0]
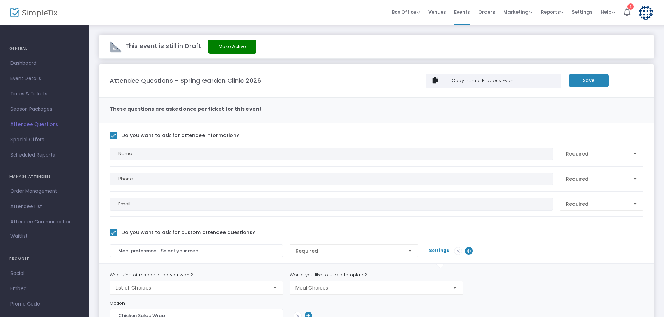
click at [587, 80] on m-button "Save" at bounding box center [589, 80] width 40 height 13
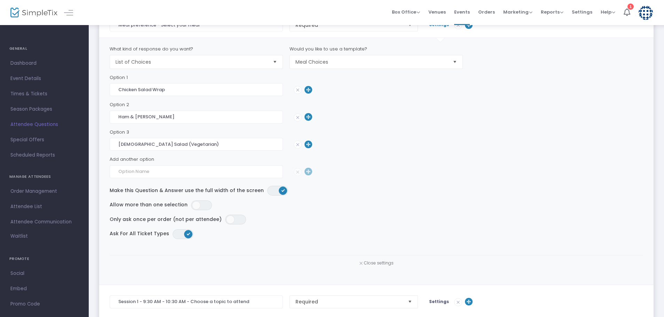
scroll to position [232, 0]
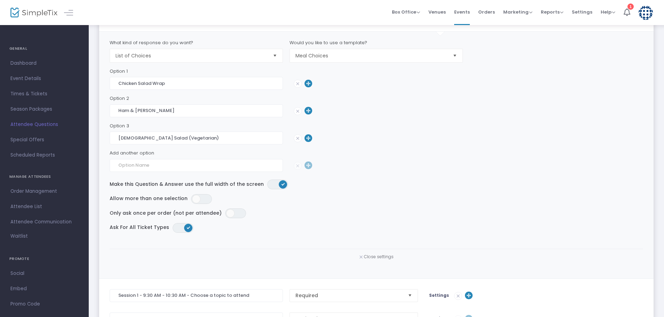
click at [377, 258] on span "Close settings" at bounding box center [379, 257] width 30 height 6
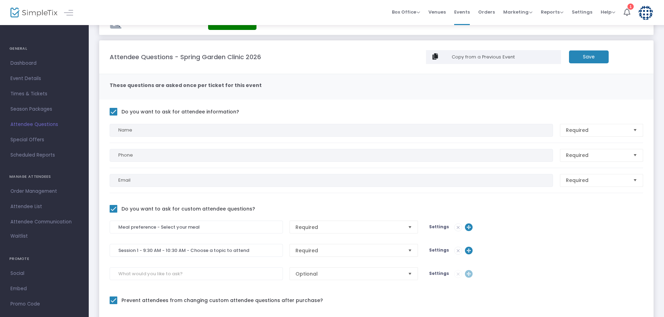
scroll to position [0, 0]
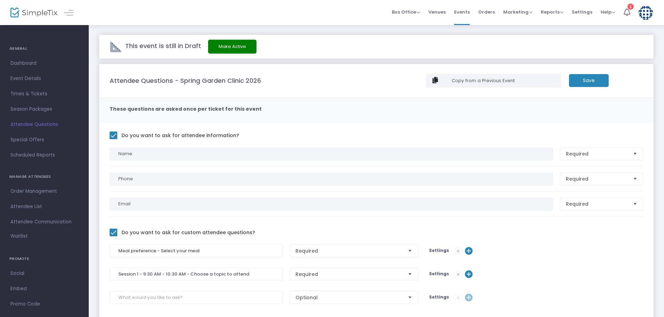
click at [593, 76] on m-button "Save" at bounding box center [589, 80] width 40 height 13
click at [628, 8] on div "1" at bounding box center [631, 6] width 6 height 6
click at [467, 12] on span "Events" at bounding box center [462, 12] width 16 height 18
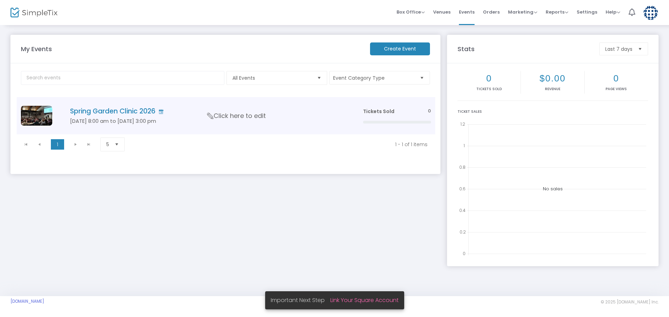
click at [101, 113] on h4 "Spring Garden Clinic 2026" at bounding box center [206, 111] width 272 height 8
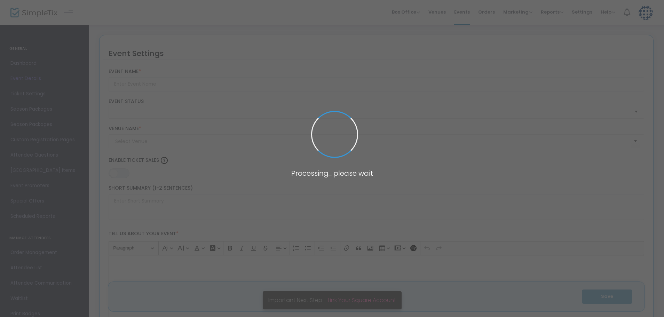
type input "Spring Garden Clinic 2026"
type textarea "Welcome to the [GEOGRAPHIC_DATA] 2026 - TEST! Join us at [GEOGRAPHIC_DATA] Culi…"
type input "Register Now"
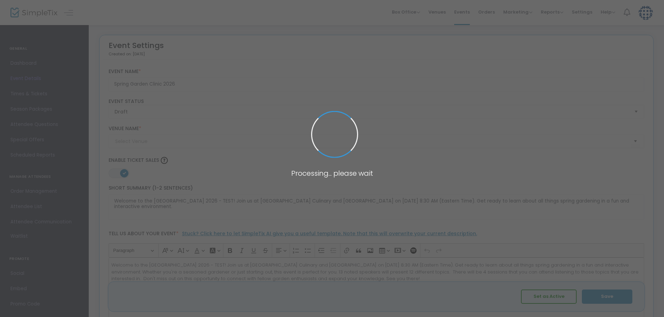
type input "[GEOGRAPHIC_DATA] Culinary and Conference Center"
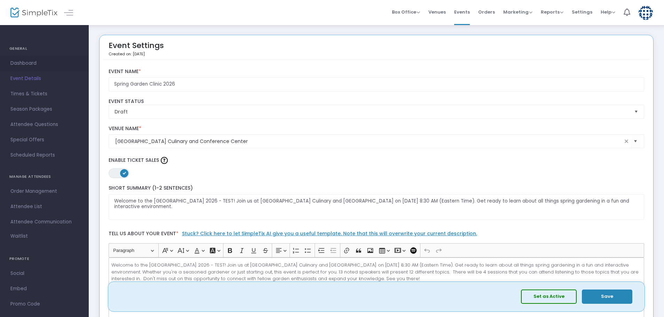
click at [25, 61] on span "Dashboard" at bounding box center [44, 63] width 68 height 9
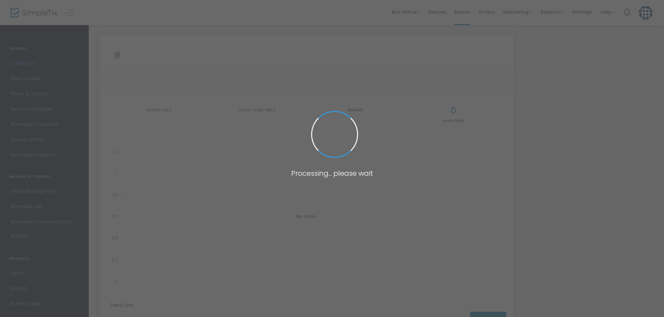
type input "[URL][DOMAIN_NAME]"
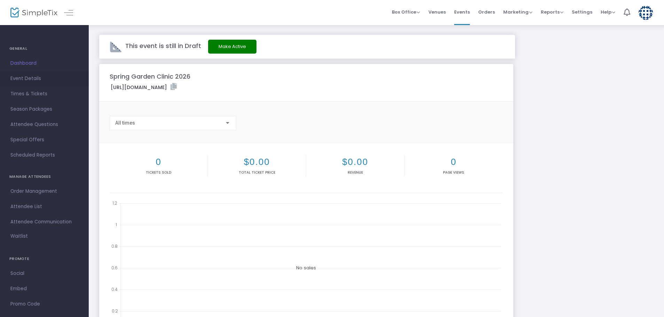
click at [29, 79] on span "Event Details" at bounding box center [44, 78] width 68 height 9
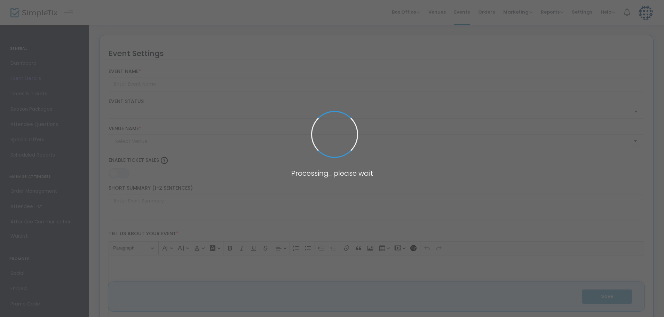
type input "Spring Garden Clinic 2026"
type textarea "Welcome to the [GEOGRAPHIC_DATA] 2026 - TEST! Join us at [GEOGRAPHIC_DATA] Culi…"
type input "Register Now"
type input "[GEOGRAPHIC_DATA] Culinary and Conference Center"
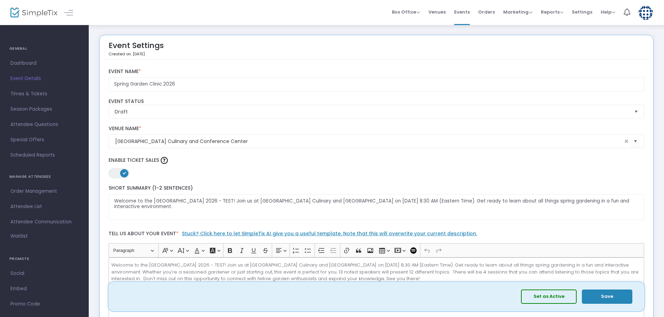
click at [613, 295] on button "Save" at bounding box center [607, 297] width 50 height 14
click at [637, 111] on span "Select" at bounding box center [636, 111] width 11 height 11
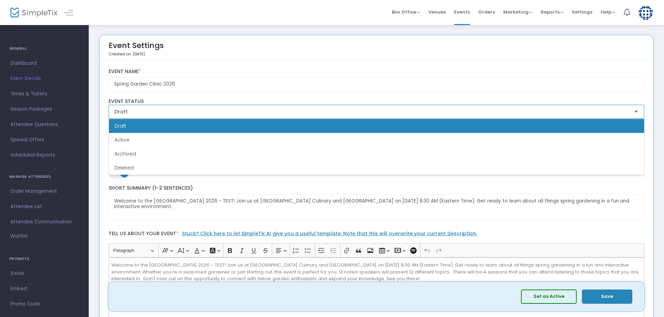
click at [637, 111] on span "Select" at bounding box center [636, 111] width 11 height 11
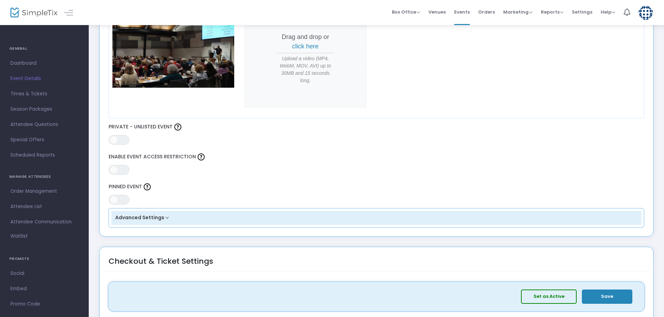
scroll to position [348, 0]
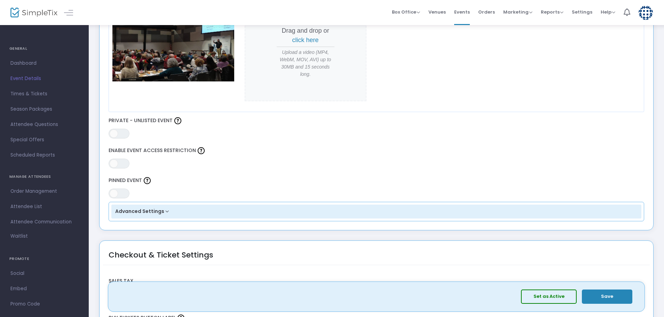
click at [164, 210] on button "Advanced Settings" at bounding box center [376, 212] width 531 height 14
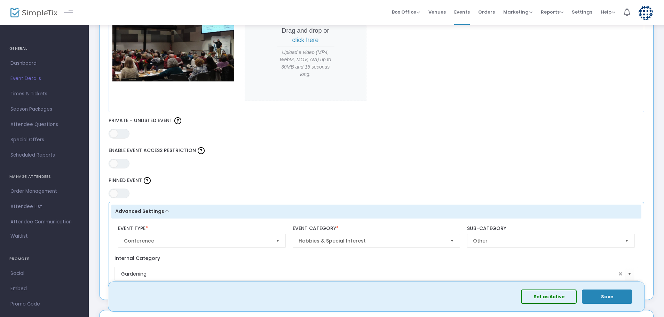
click at [625, 239] on span "Select" at bounding box center [626, 240] width 11 height 11
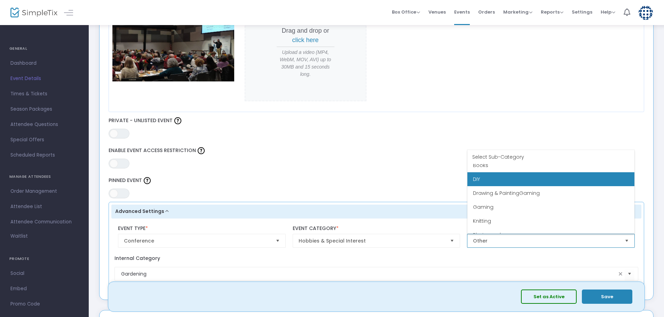
scroll to position [56, 0]
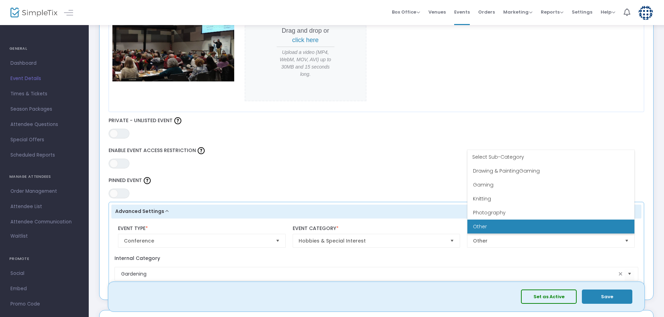
click at [370, 164] on div "ON OFF Enable Event Access Restriction" at bounding box center [376, 157] width 543 height 23
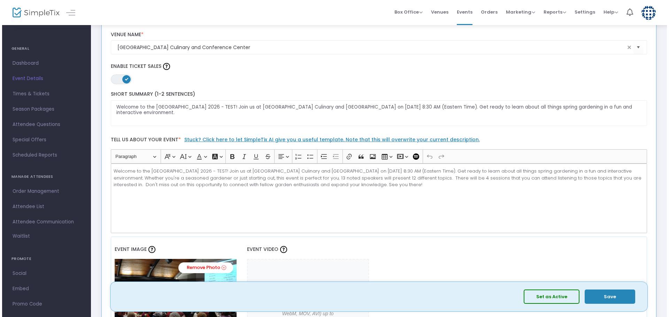
scroll to position [0, 0]
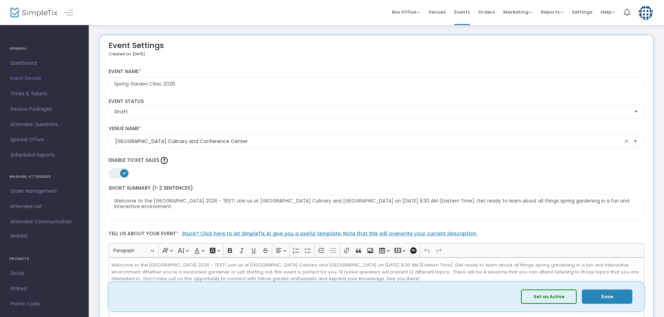
click at [646, 13] on img at bounding box center [646, 13] width 14 height 14
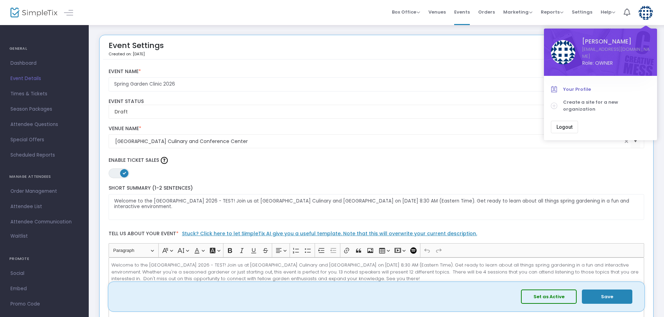
click at [569, 86] on span "Your Profile" at bounding box center [606, 89] width 87 height 7
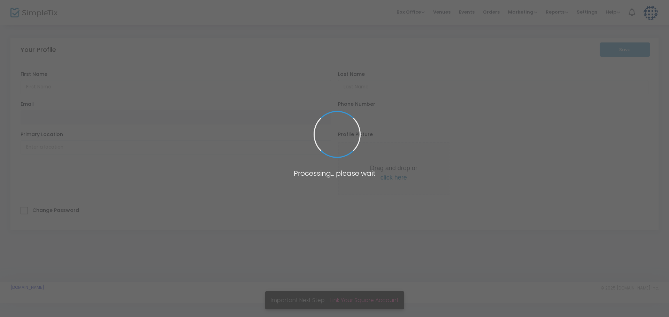
type input "[PERSON_NAME]"
type input "[EMAIL_ADDRESS][DOMAIN_NAME]"
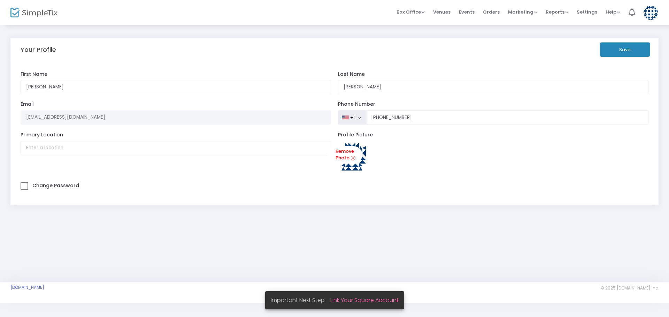
click at [628, 49] on button "Save" at bounding box center [624, 49] width 50 height 14
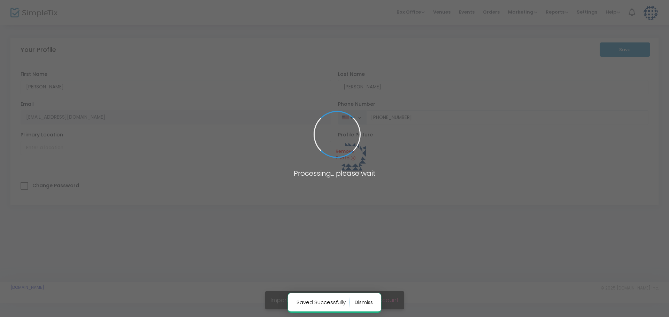
type input "[PHONE_NUMBER]"
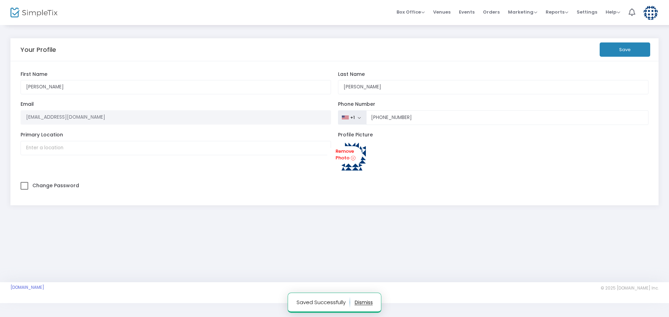
click at [364, 302] on button "button" at bounding box center [363, 302] width 18 height 11
click at [651, 7] on img at bounding box center [650, 13] width 14 height 14
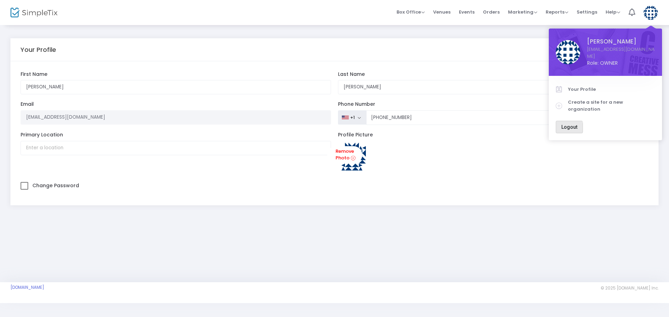
click at [563, 124] on span "Logout" at bounding box center [569, 127] width 16 height 6
